Goal: Check status: Check status

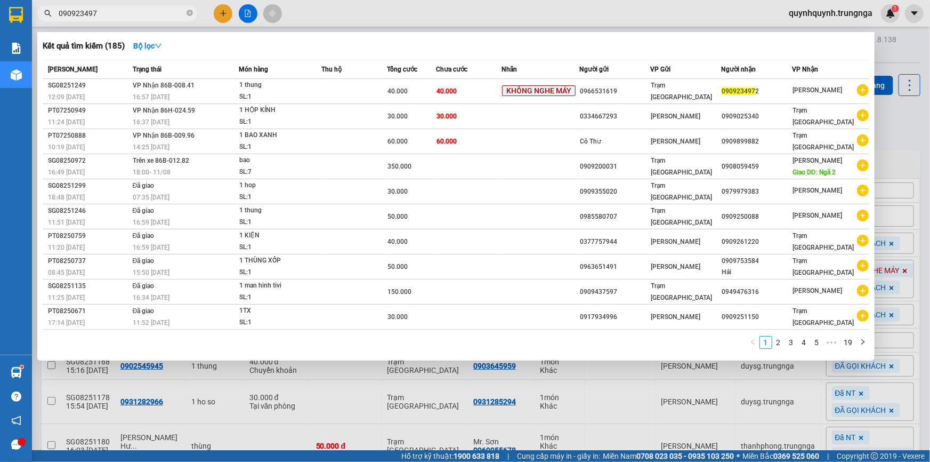
type input "0909234972"
